Goal: Task Accomplishment & Management: Use online tool/utility

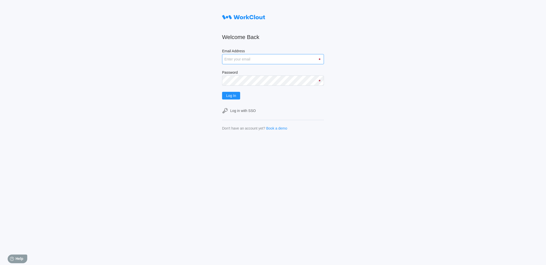
click at [301, 57] on input "Email Address" at bounding box center [273, 59] width 102 height 10
type input "mtucciarello@mailinator.com"
click at [236, 97] on span "Log In" at bounding box center [231, 96] width 10 height 4
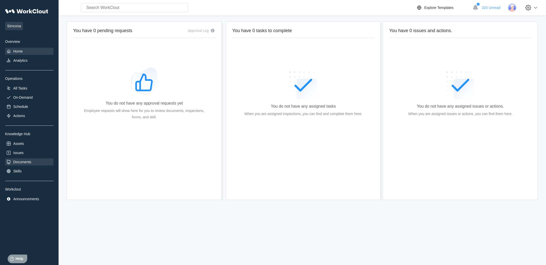
click at [50, 161] on div "Documents" at bounding box center [29, 161] width 48 height 7
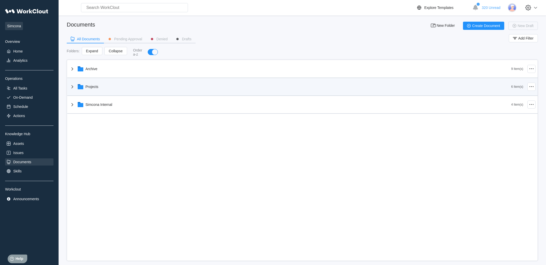
click at [86, 86] on div "Projects" at bounding box center [92, 87] width 13 height 4
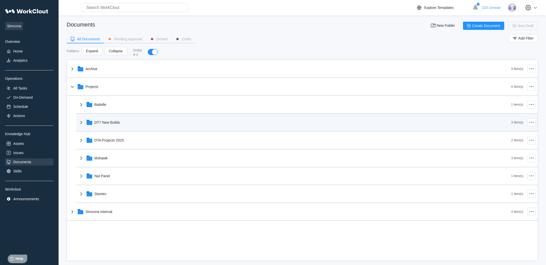
click at [102, 124] on div "DT7 New Builds" at bounding box center [106, 122] width 25 height 4
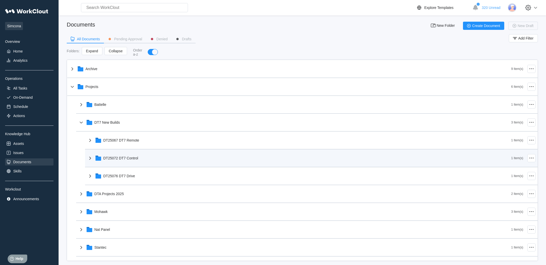
click at [119, 156] on div "DT25072 DT7 Control" at bounding box center [299, 157] width 424 height 13
click at [121, 161] on div "DT25072 DT7 Control" at bounding box center [299, 157] width 424 height 13
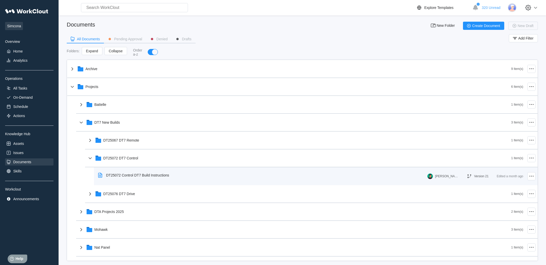
click at [124, 175] on div "DT25072 Control DT7 Build Instructions" at bounding box center [137, 175] width 63 height 4
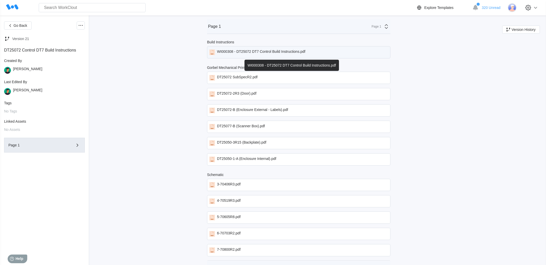
click at [303, 55] on div "WI000308 - DT25072 DT7 Control Build Instructions.pdf" at bounding box center [261, 52] width 88 height 6
